Goal: Communication & Community: Answer question/provide support

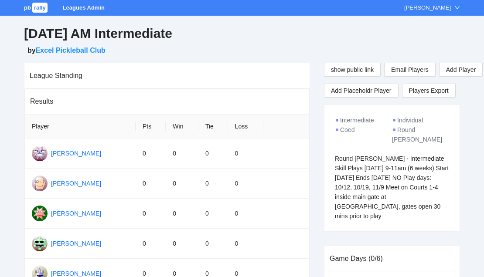
click at [29, 8] on span "pb" at bounding box center [27, 7] width 7 height 7
click at [37, 5] on span "rally" at bounding box center [39, 8] width 15 height 10
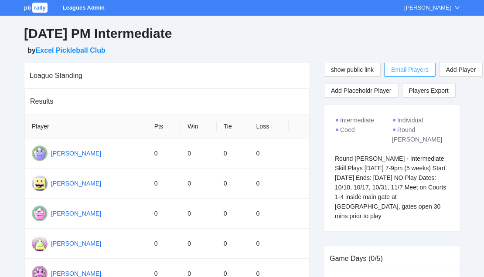
click at [420, 68] on span "Email Players" at bounding box center [409, 70] width 37 height 10
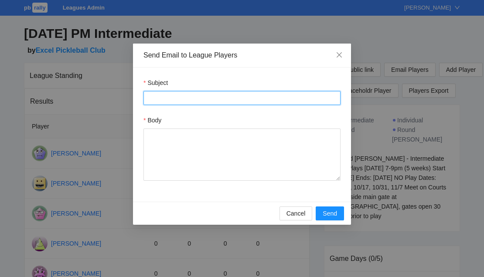
click at [191, 99] on input "Subject" at bounding box center [241, 98] width 197 height 14
